Goal: Find specific page/section: Find specific page/section

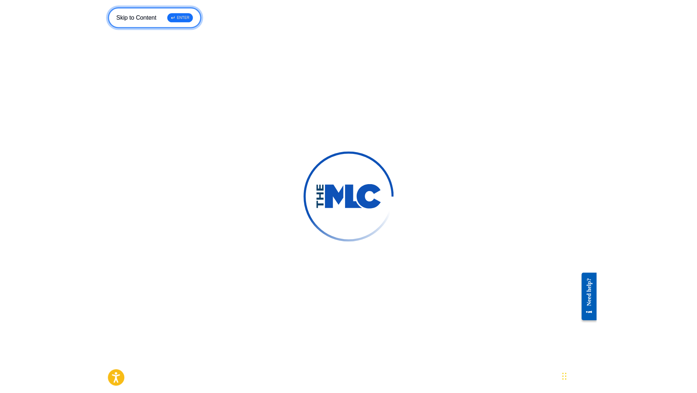
scroll to position [58, 0]
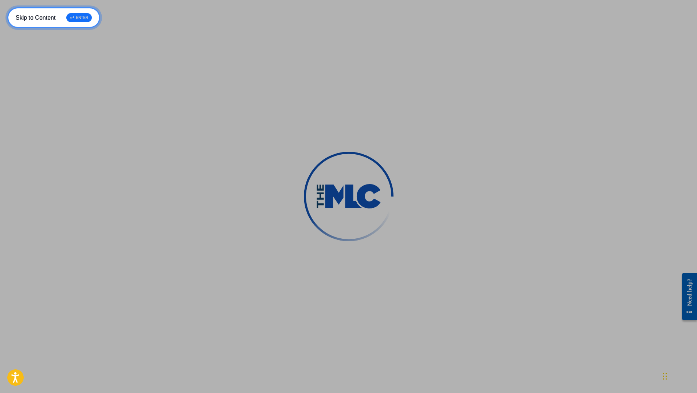
click at [74, 15] on div "↵ ENTER" at bounding box center [78, 17] width 25 height 9
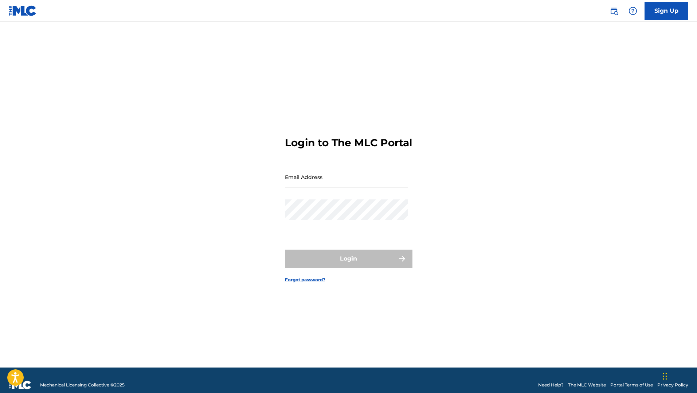
type input "[EMAIL_ADDRESS][DOMAIN_NAME]"
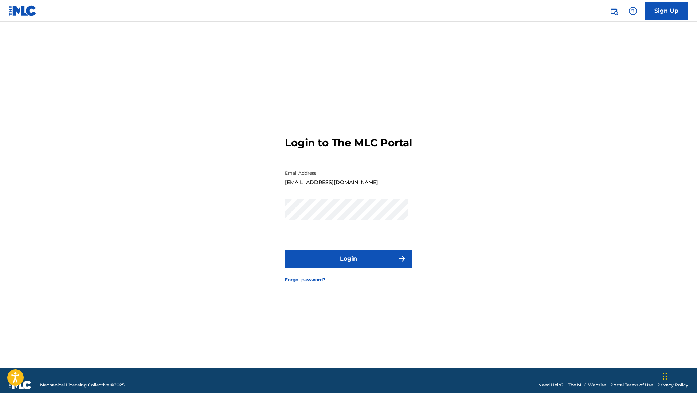
click at [295, 268] on button "Login" at bounding box center [348, 259] width 127 height 18
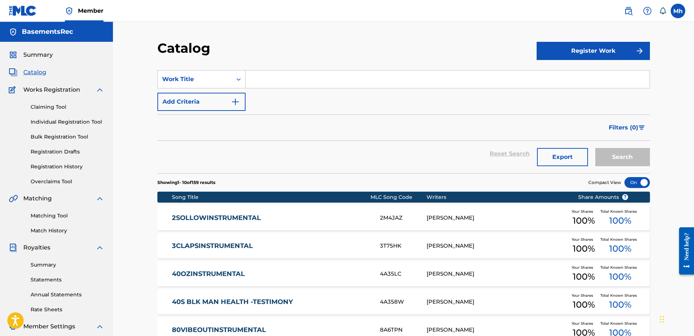
click at [76, 153] on link "Registration Drafts" at bounding box center [68, 152] width 74 height 8
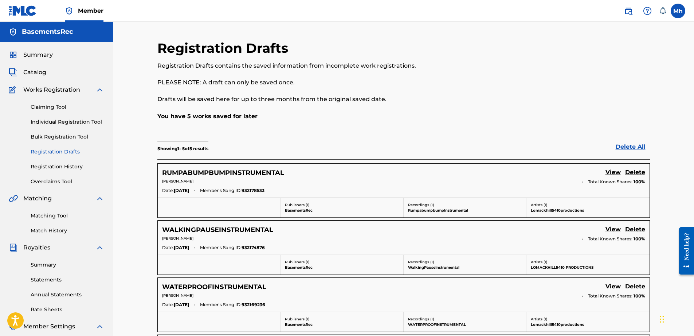
click at [33, 75] on span "Catalog" at bounding box center [34, 72] width 23 height 9
